Goal: Navigation & Orientation: Find specific page/section

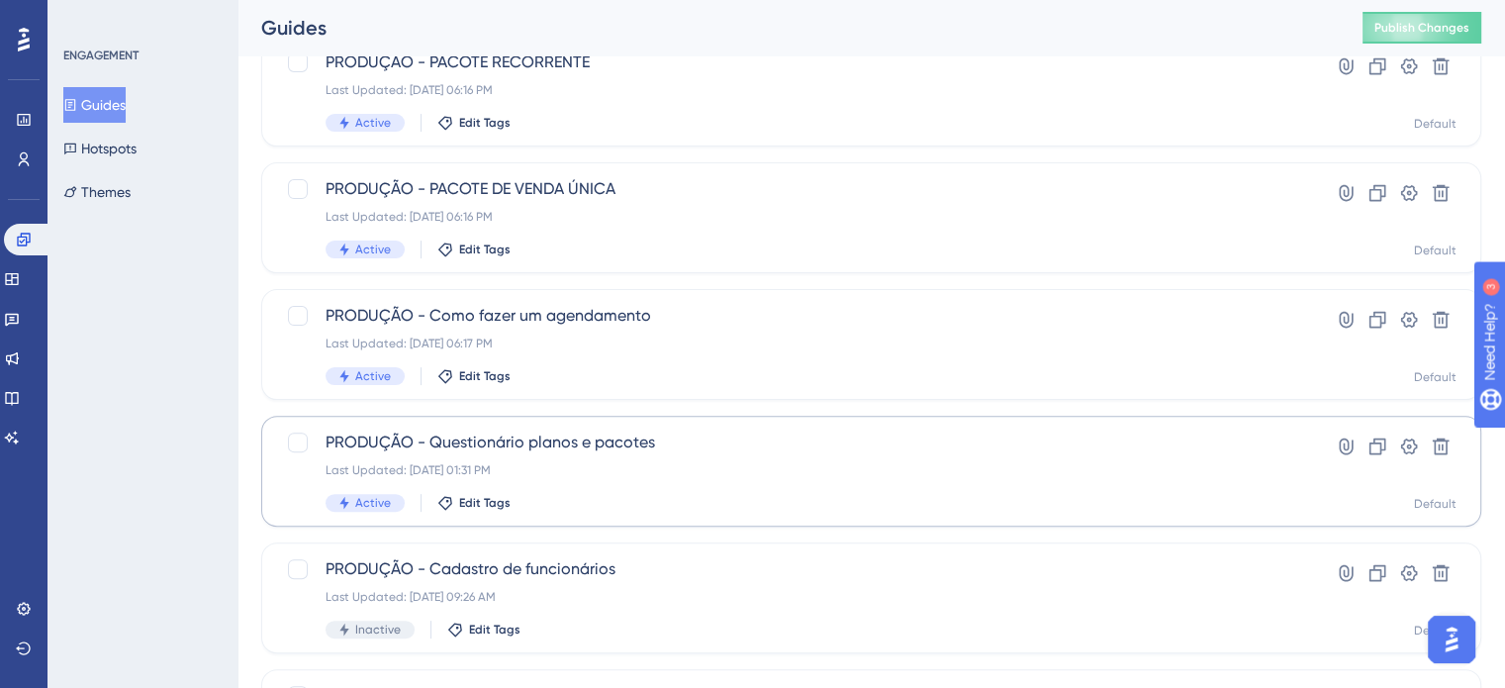
scroll to position [495, 0]
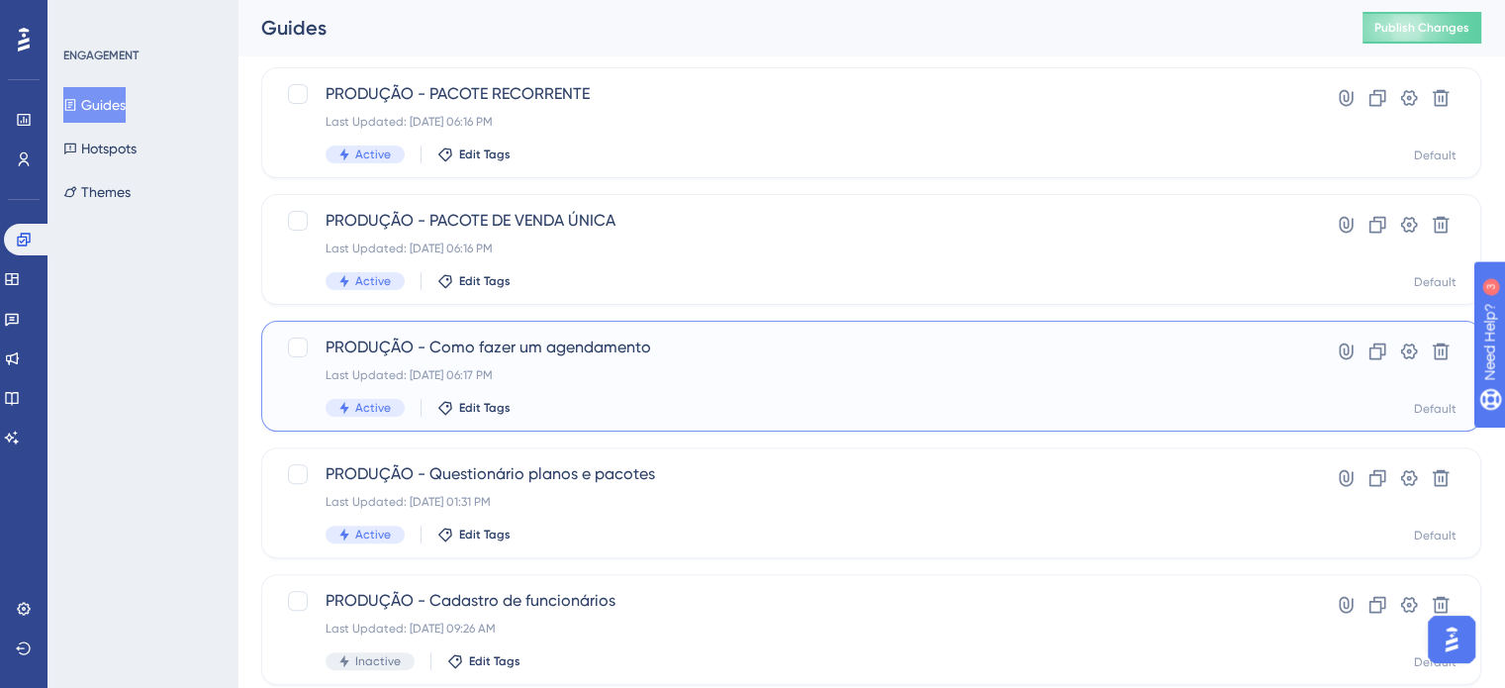
click at [638, 367] on div "Last Updated: 28 de jul. de 2025 06:17 PM" at bounding box center [792, 375] width 933 height 16
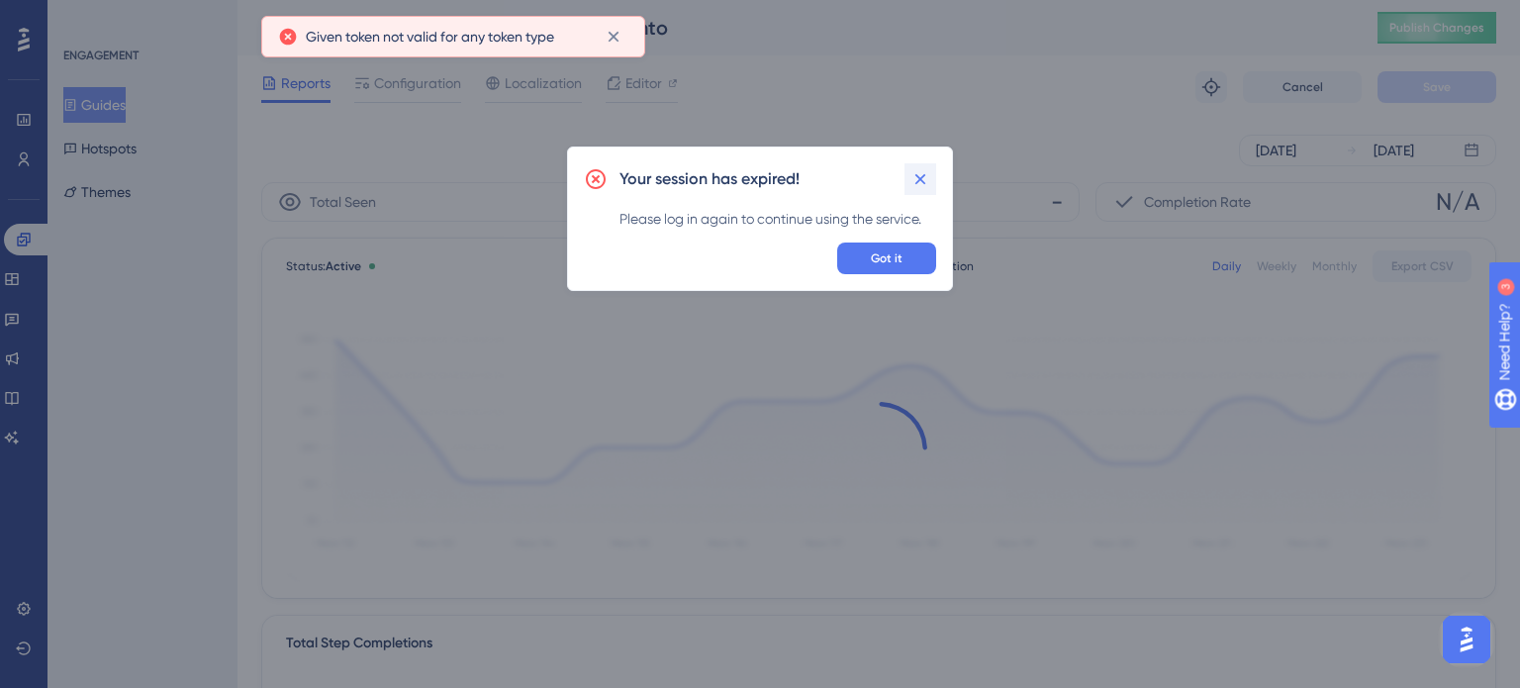
click at [920, 189] on button at bounding box center [921, 179] width 32 height 32
